Goal: Navigation & Orientation: Go to known website

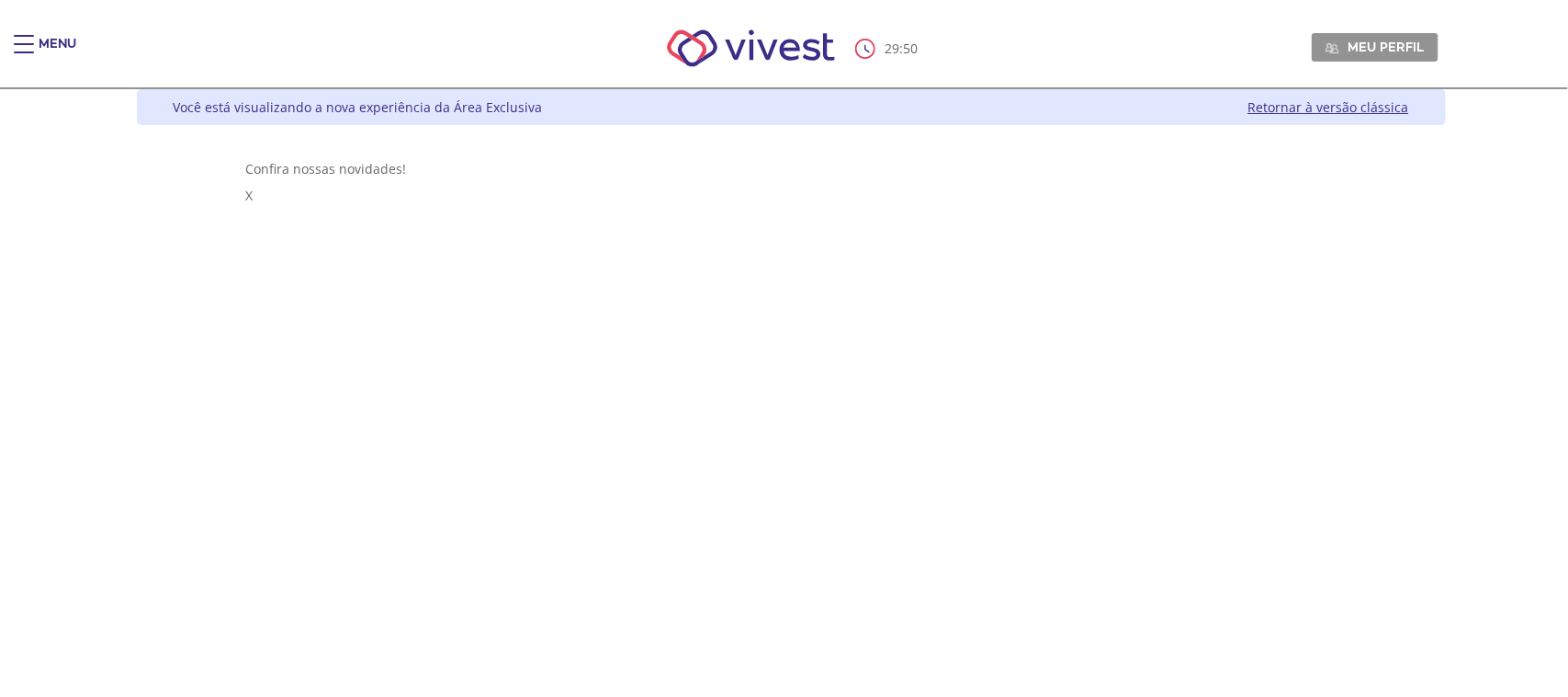
click at [726, 371] on div "Z6_L19A13G0LGPF00Q7UV9Q807BF6 Você está visualizando a nova experiência da Área…" at bounding box center [784, 393] width 1323 height 608
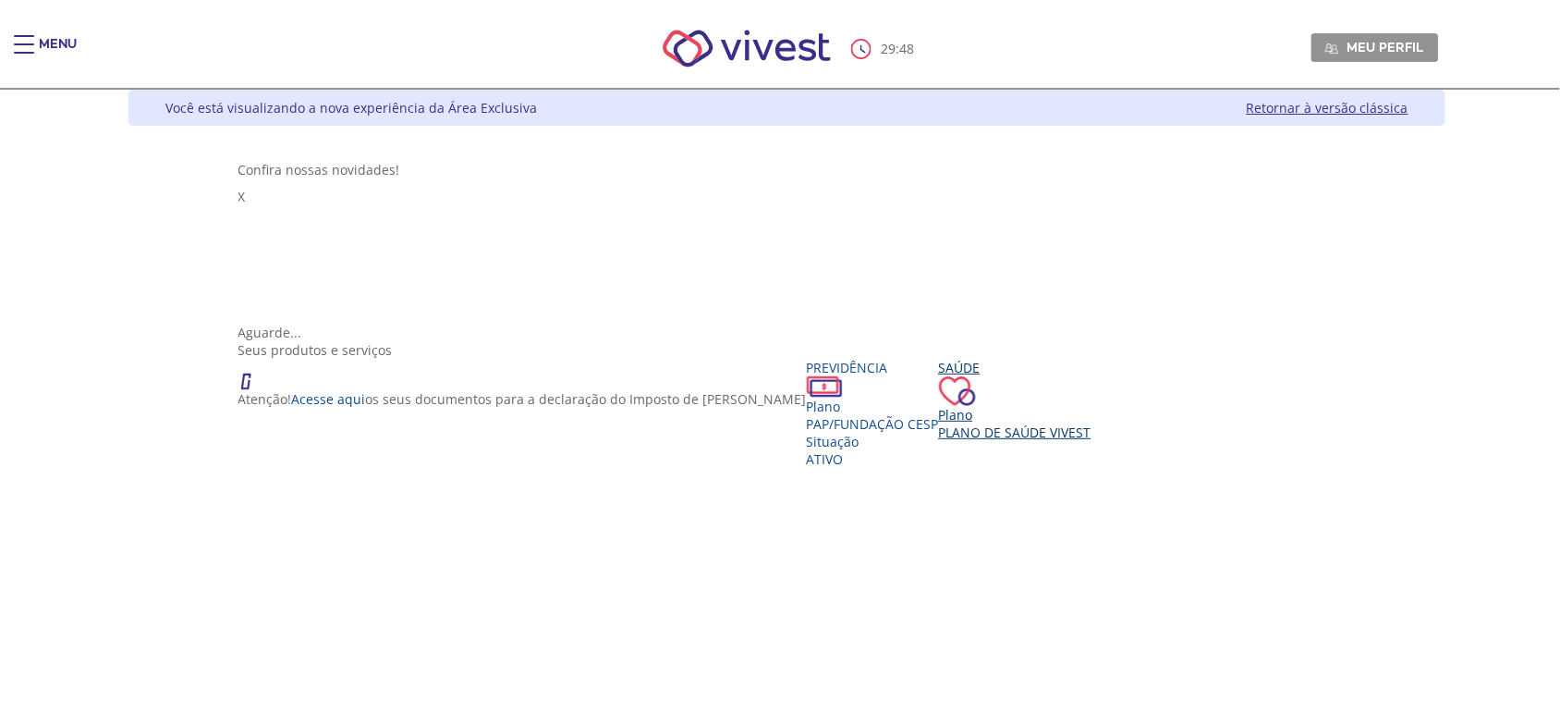
click at [939, 441] on div "Saúde Plano Plano de Saúde VIVEST" at bounding box center [1015, 400] width 153 height 82
click at [1409, 111] on link "Retornar à versão clássica" at bounding box center [1328, 108] width 162 height 18
